Goal: Transaction & Acquisition: Purchase product/service

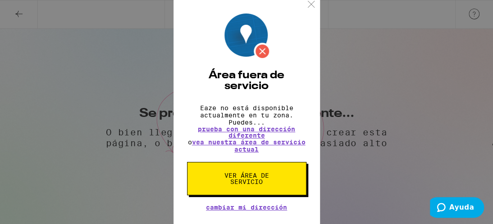
click at [240, 166] on button "Ver área de servicio" at bounding box center [246, 178] width 119 height 33
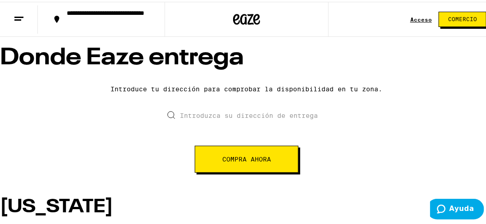
click at [231, 130] on input "text" at bounding box center [246, 114] width 169 height 32
click at [233, 161] on font "Compra ahora" at bounding box center [246, 157] width 49 height 7
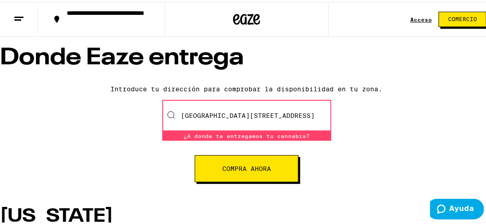
click at [233, 176] on button "Compra ahora" at bounding box center [247, 167] width 104 height 27
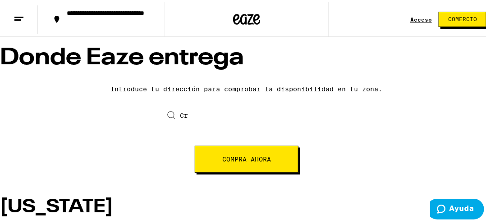
type input "C"
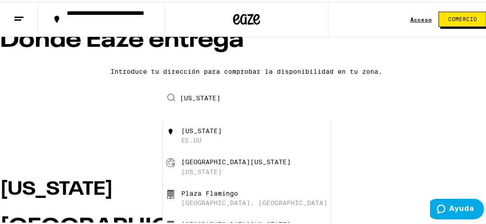
scroll to position [56, 0]
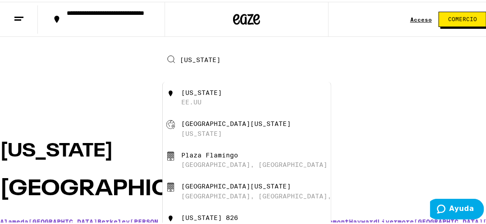
type input "[US_STATE]"
click at [222, 105] on div "[US_STATE] [GEOGRAPHIC_DATA]" at bounding box center [261, 95] width 161 height 17
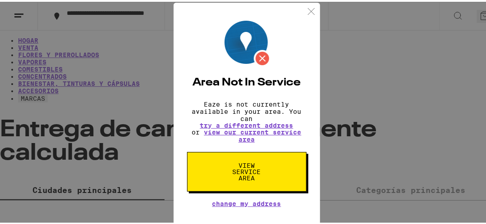
click at [208, 178] on button "View Service Area" at bounding box center [246, 171] width 119 height 40
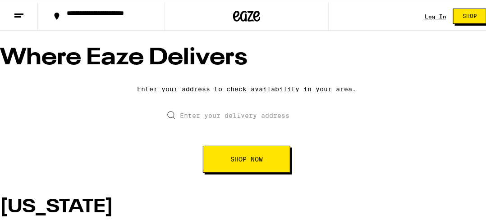
click at [219, 171] on button "Shop Now" at bounding box center [246, 157] width 87 height 27
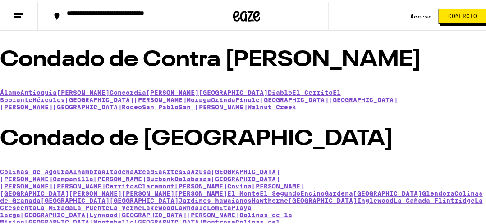
click at [28, 23] on font "Alameda" at bounding box center [14, 18] width 28 height 7
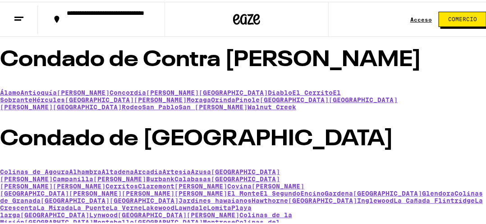
click at [28, 23] on font "Alameda" at bounding box center [14, 18] width 28 height 7
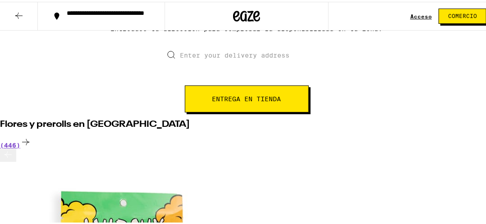
scroll to position [241, 0]
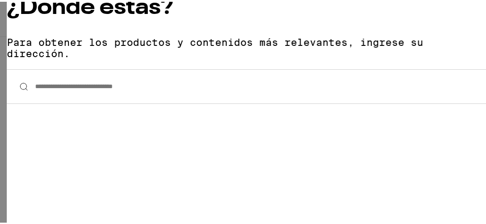
click at [129, 68] on input "**********" at bounding box center [247, 85] width 480 height 35
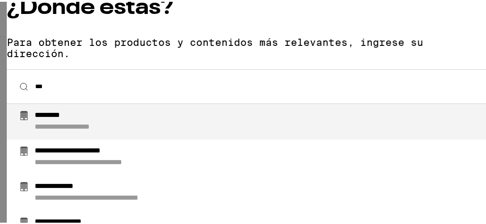
type input "***"
click at [85, 110] on div "**********" at bounding box center [265, 120] width 460 height 21
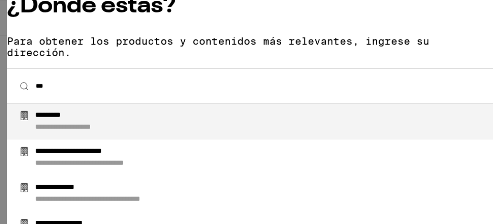
scroll to position [0, 0]
